Goal: Check status: Check status

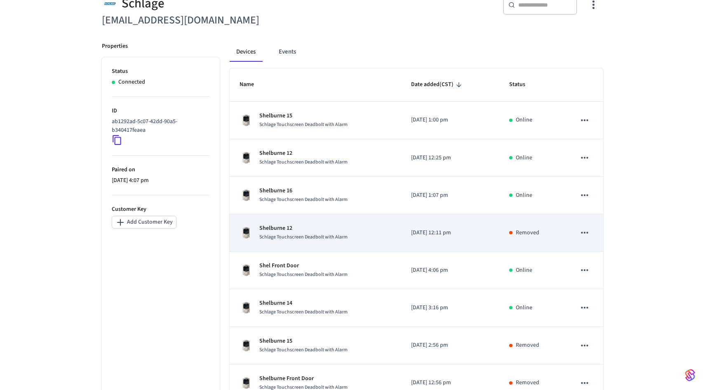
scroll to position [213, 0]
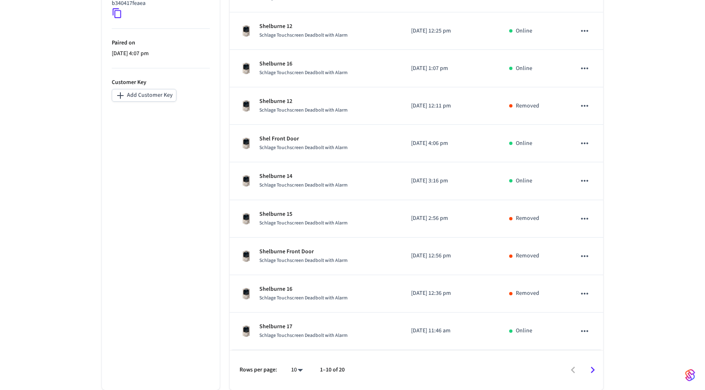
click at [596, 369] on icon "Go to next page" at bounding box center [592, 370] width 13 height 13
click at [576, 369] on icon "Go to previous page" at bounding box center [572, 370] width 13 height 13
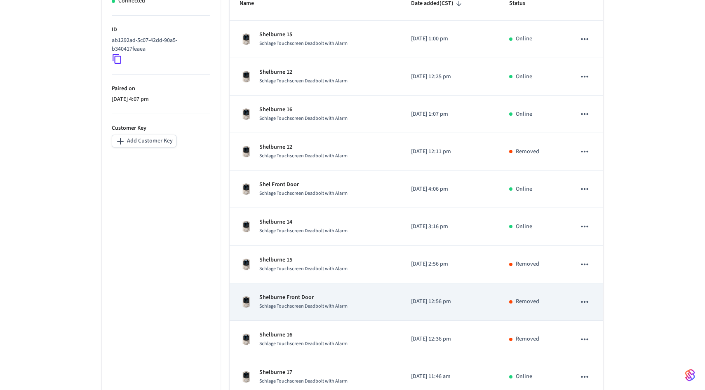
scroll to position [155, 0]
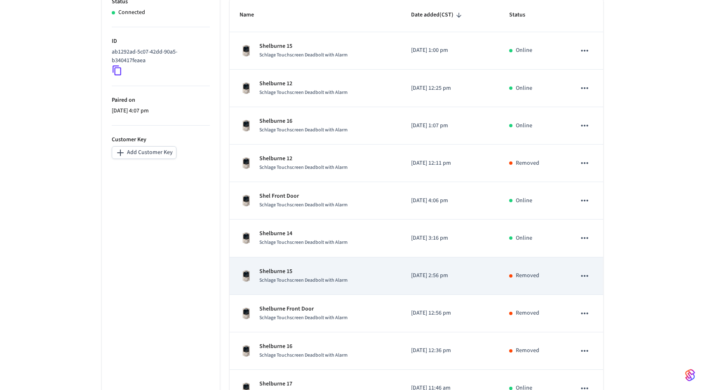
click at [522, 283] on td "Removed" at bounding box center [532, 277] width 67 height 38
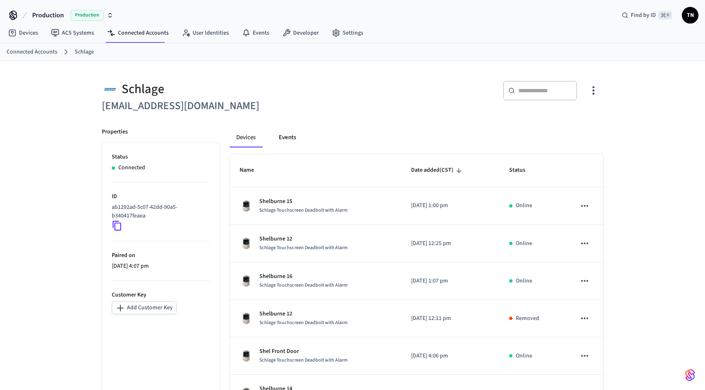
click at [290, 134] on button "Events" at bounding box center [287, 138] width 31 height 20
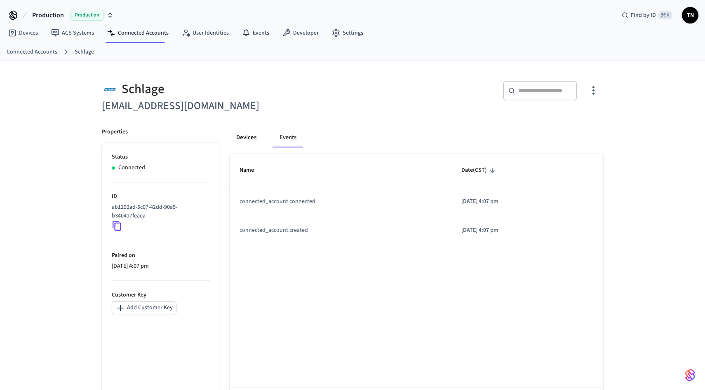
click at [233, 139] on button "Devices" at bounding box center [246, 138] width 33 height 20
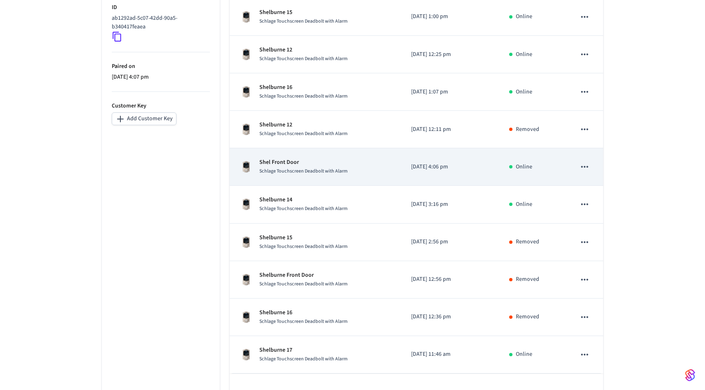
scroll to position [213, 0]
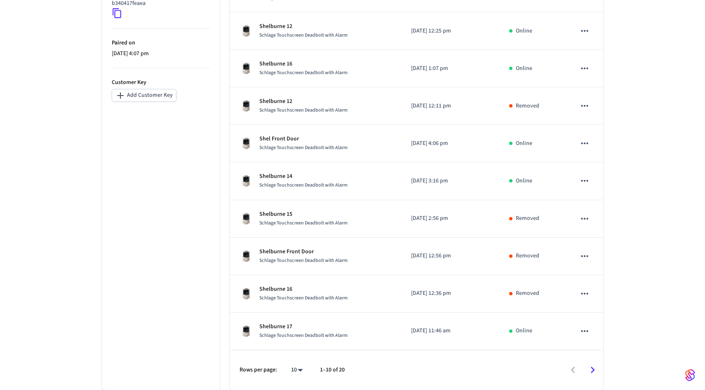
click at [591, 371] on icon "Go to next page" at bounding box center [592, 370] width 13 height 13
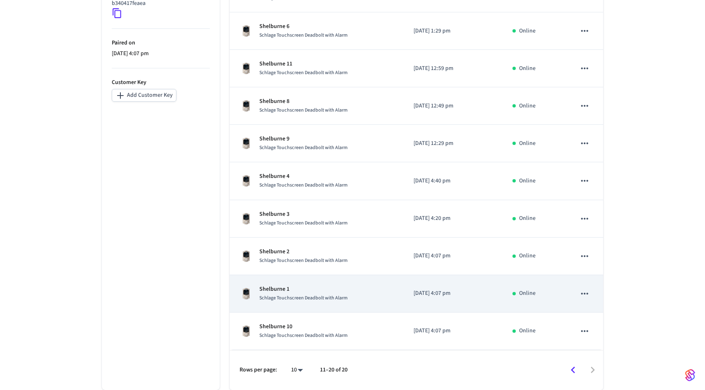
scroll to position [0, 0]
